Goal: Task Accomplishment & Management: Manage account settings

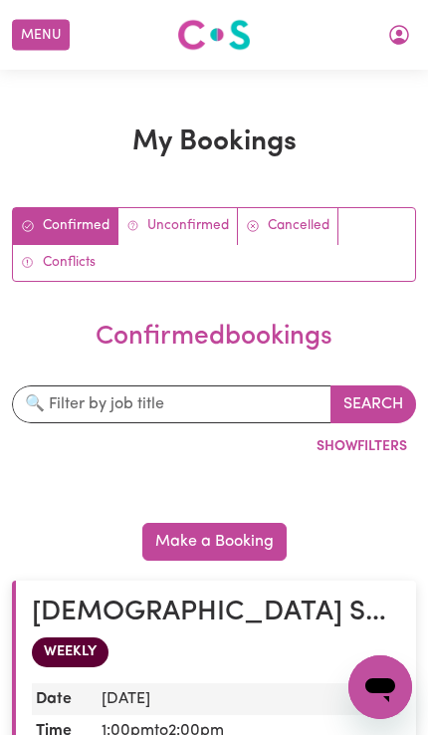
click at [30, 37] on button "Menu" at bounding box center [41, 35] width 58 height 31
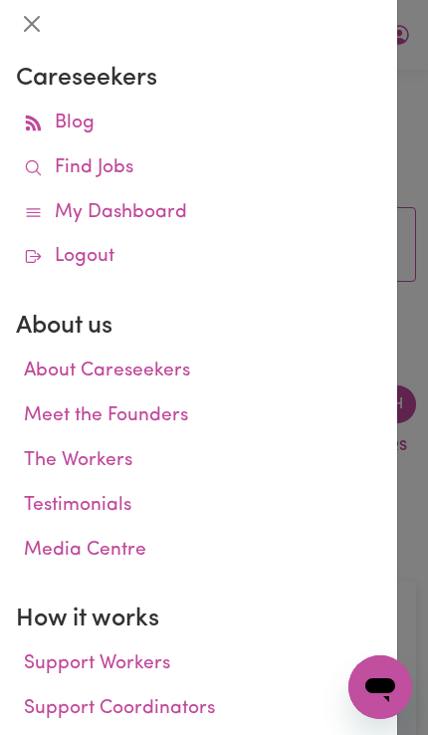
click at [128, 217] on link "My Dashboard" at bounding box center [198, 213] width 365 height 45
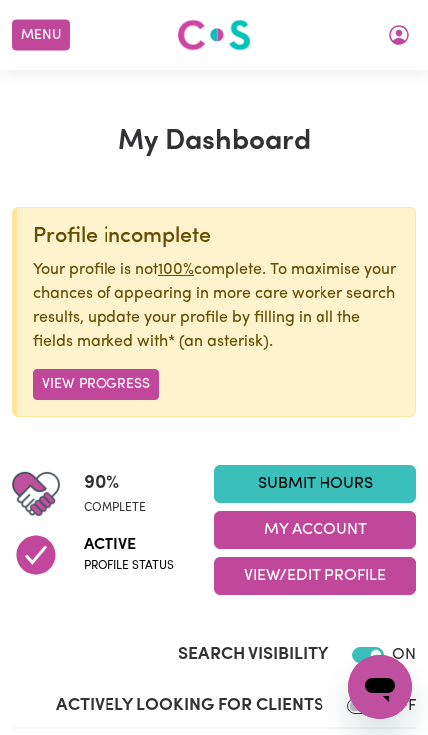
click at [256, 540] on button "My Account" at bounding box center [315, 530] width 202 height 38
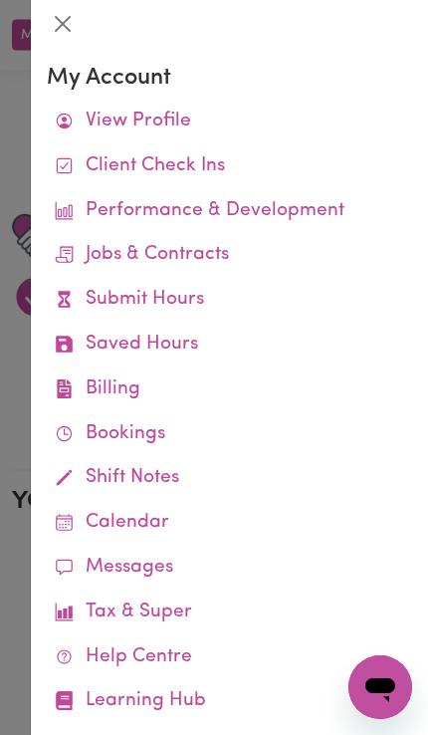
click at [115, 435] on link "Bookings" at bounding box center [229, 434] width 365 height 45
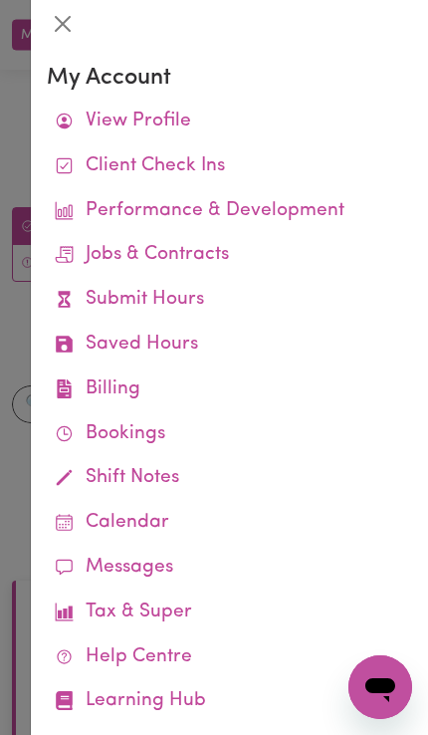
click at [63, 34] on button "Close" at bounding box center [63, 24] width 32 height 32
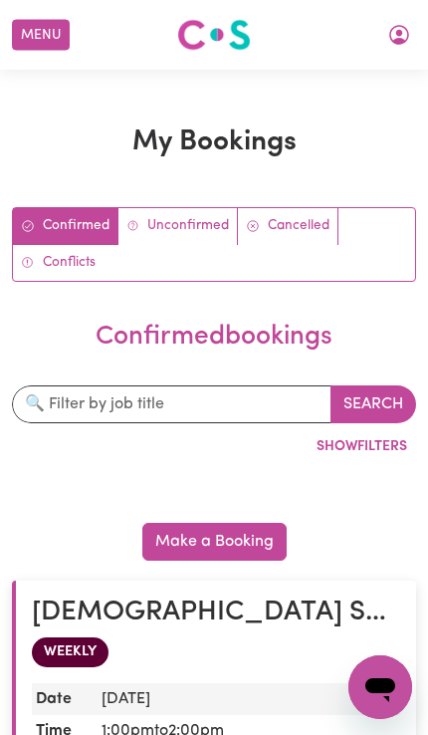
click at [53, 47] on button "Menu" at bounding box center [41, 35] width 58 height 31
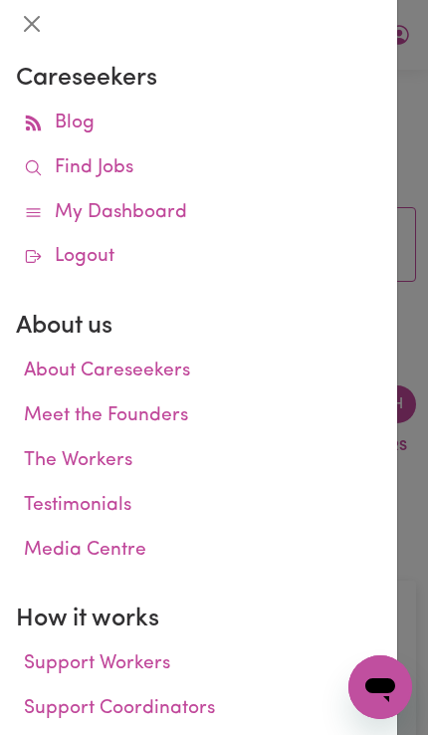
click at [137, 217] on link "My Dashboard" at bounding box center [198, 213] width 365 height 45
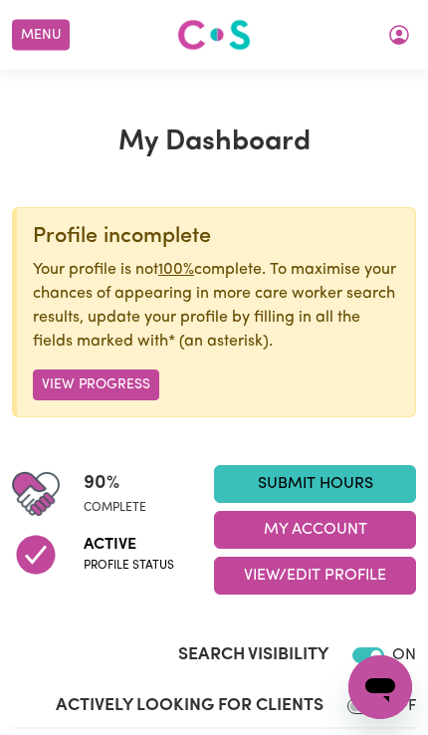
click at [308, 540] on button "My Account" at bounding box center [315, 530] width 202 height 38
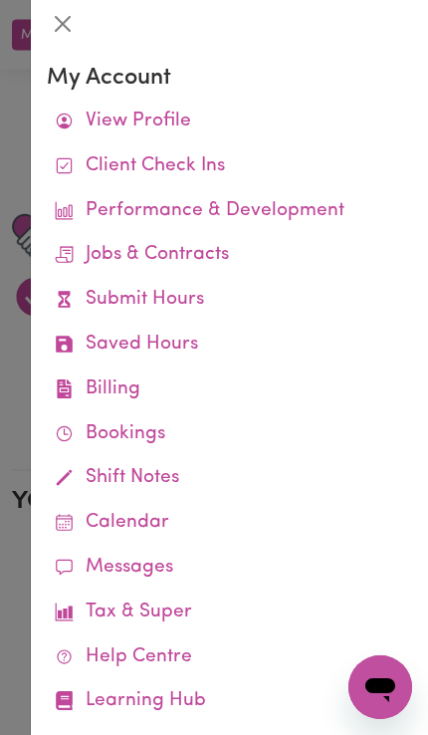
click at [0, 0] on link "Job Reports" at bounding box center [0, 0] width 0 height 0
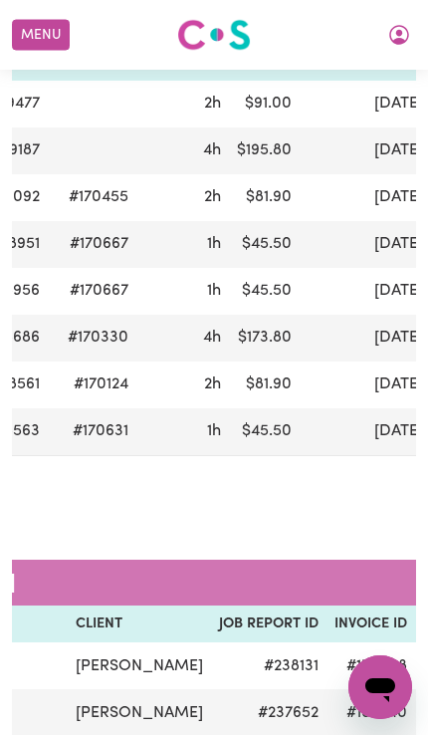
scroll to position [0, 422]
